Goal: Transaction & Acquisition: Purchase product/service

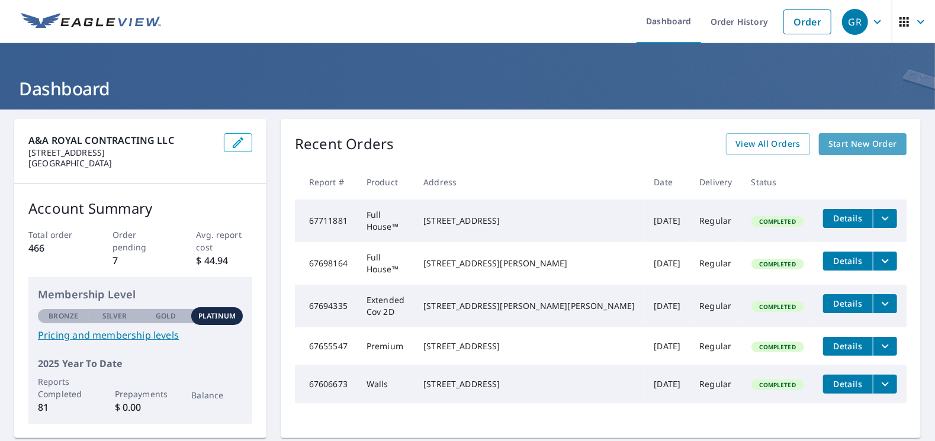
click at [874, 145] on span "Start New Order" at bounding box center [863, 144] width 69 height 15
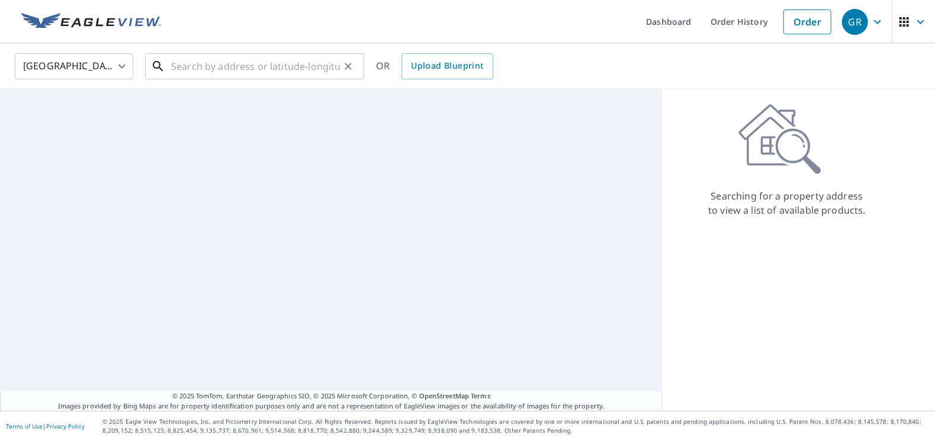
click at [200, 66] on input "text" at bounding box center [255, 66] width 169 height 33
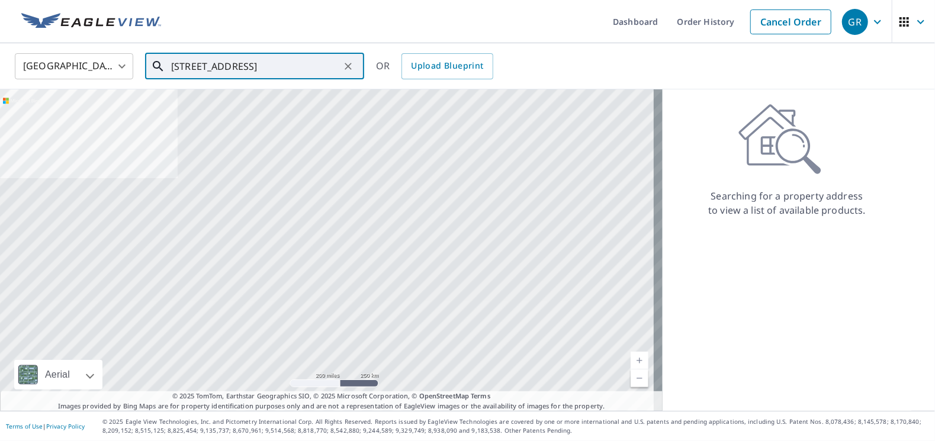
click at [268, 64] on input "[STREET_ADDRESS]" at bounding box center [255, 66] width 169 height 33
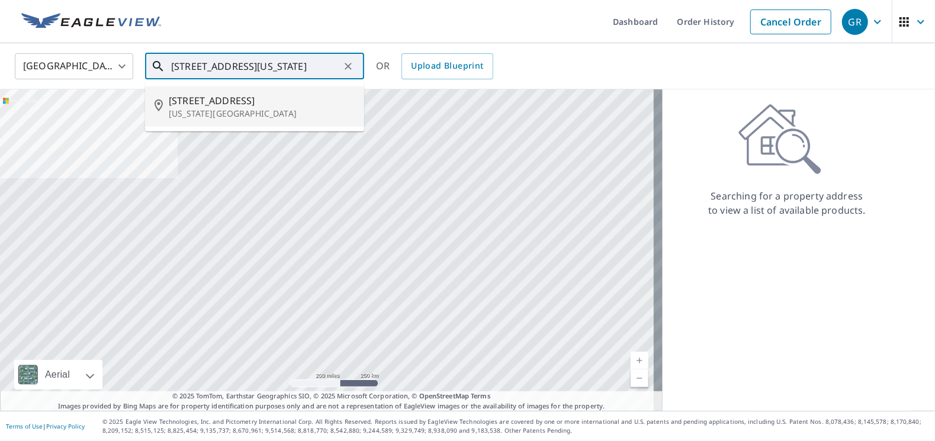
click at [222, 115] on p "[US_STATE][GEOGRAPHIC_DATA]" at bounding box center [262, 114] width 186 height 12
type input "[STREET_ADDRESS][US_STATE]"
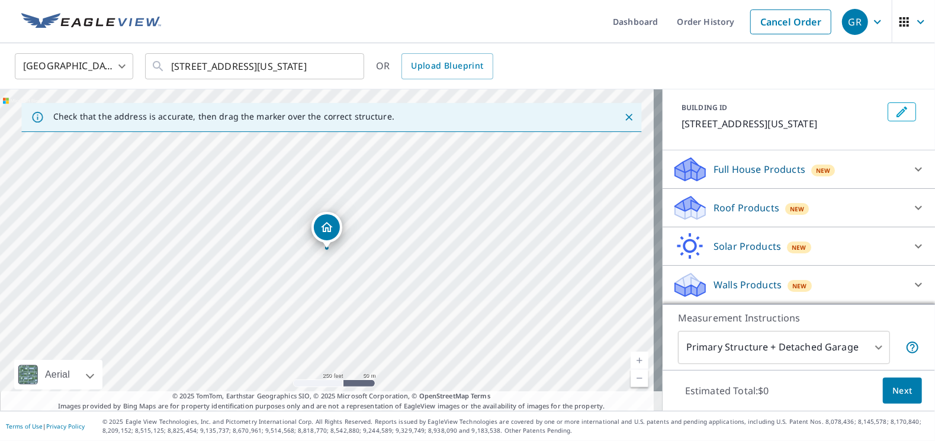
scroll to position [75, 0]
click at [912, 211] on icon at bounding box center [919, 208] width 14 height 14
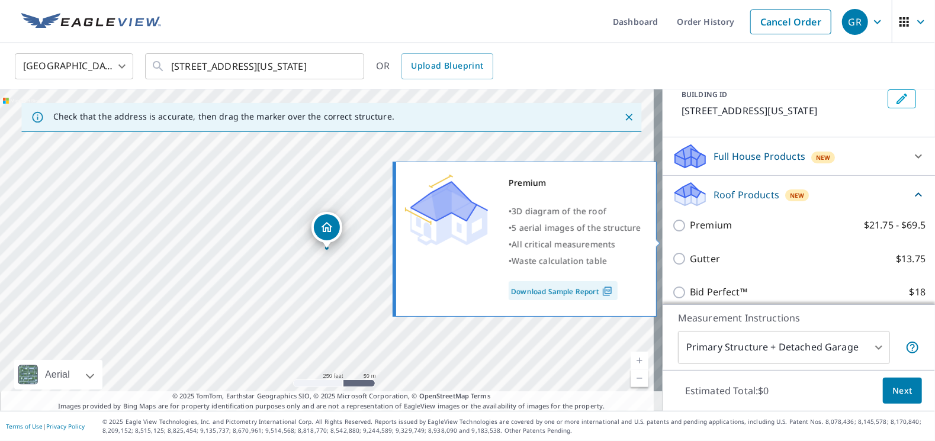
click at [672, 233] on input "Premium $21.75 - $69.5" at bounding box center [681, 226] width 18 height 14
checkbox input "true"
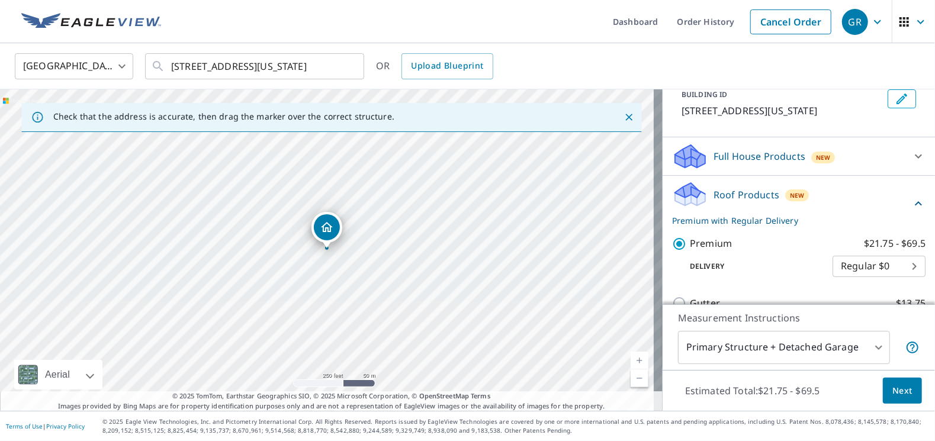
click at [895, 394] on span "Next" at bounding box center [903, 391] width 20 height 15
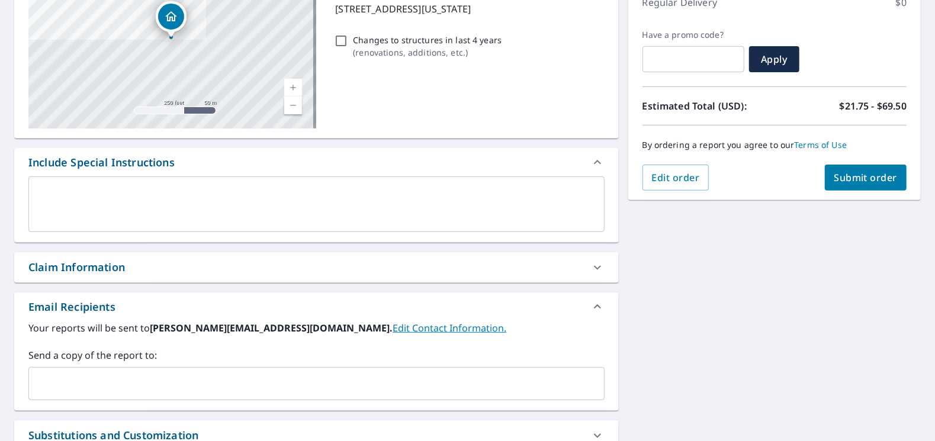
scroll to position [296, 0]
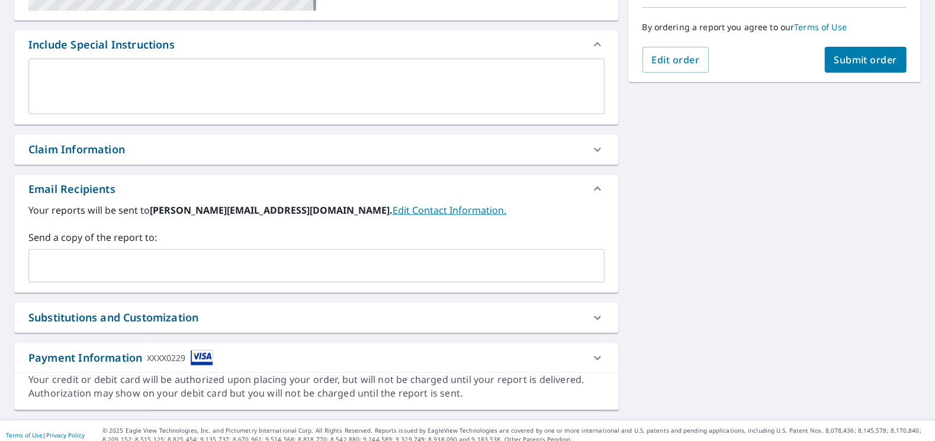
click at [123, 268] on input "text" at bounding box center [308, 266] width 548 height 23
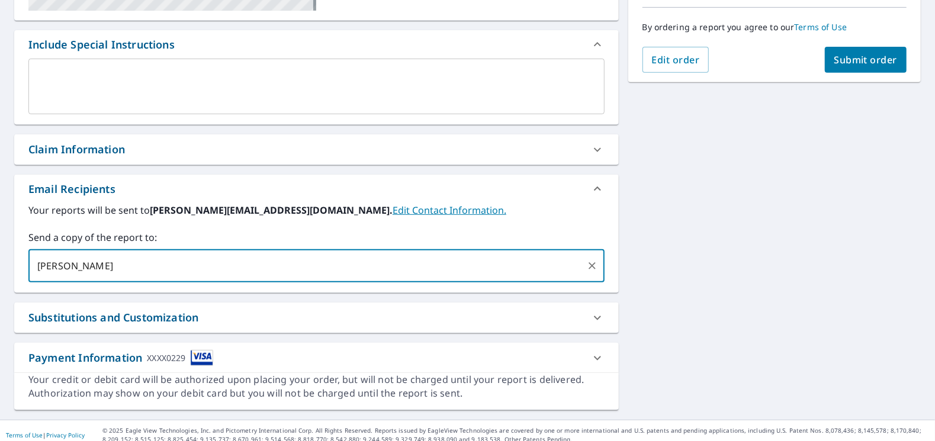
type input "[PERSON_NAME]"
type input "mikec@aaroyal"
type input "[EMAIL_ADDRESS][DOMAIN_NAME]"
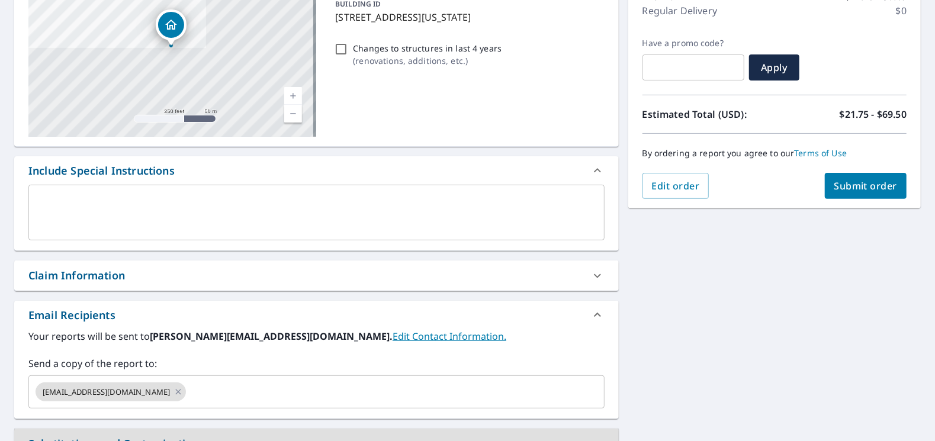
scroll to position [178, 0]
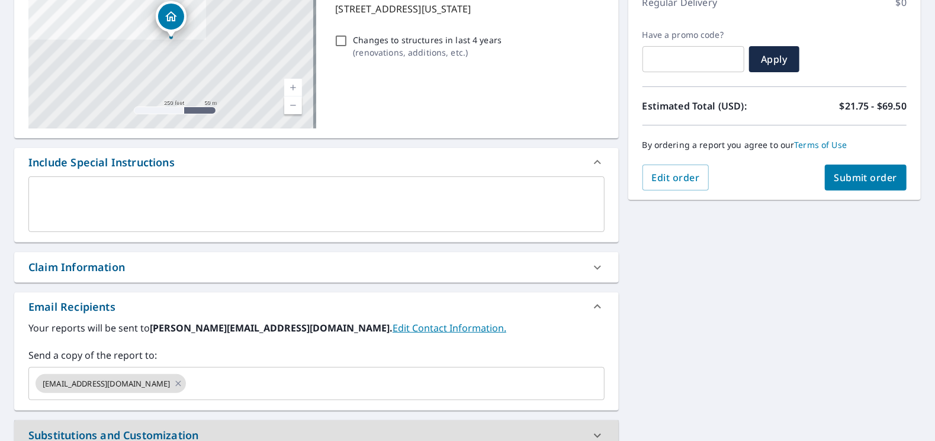
click at [861, 174] on span "Submit order" at bounding box center [866, 177] width 63 height 13
